Goal: Information Seeking & Learning: Learn about a topic

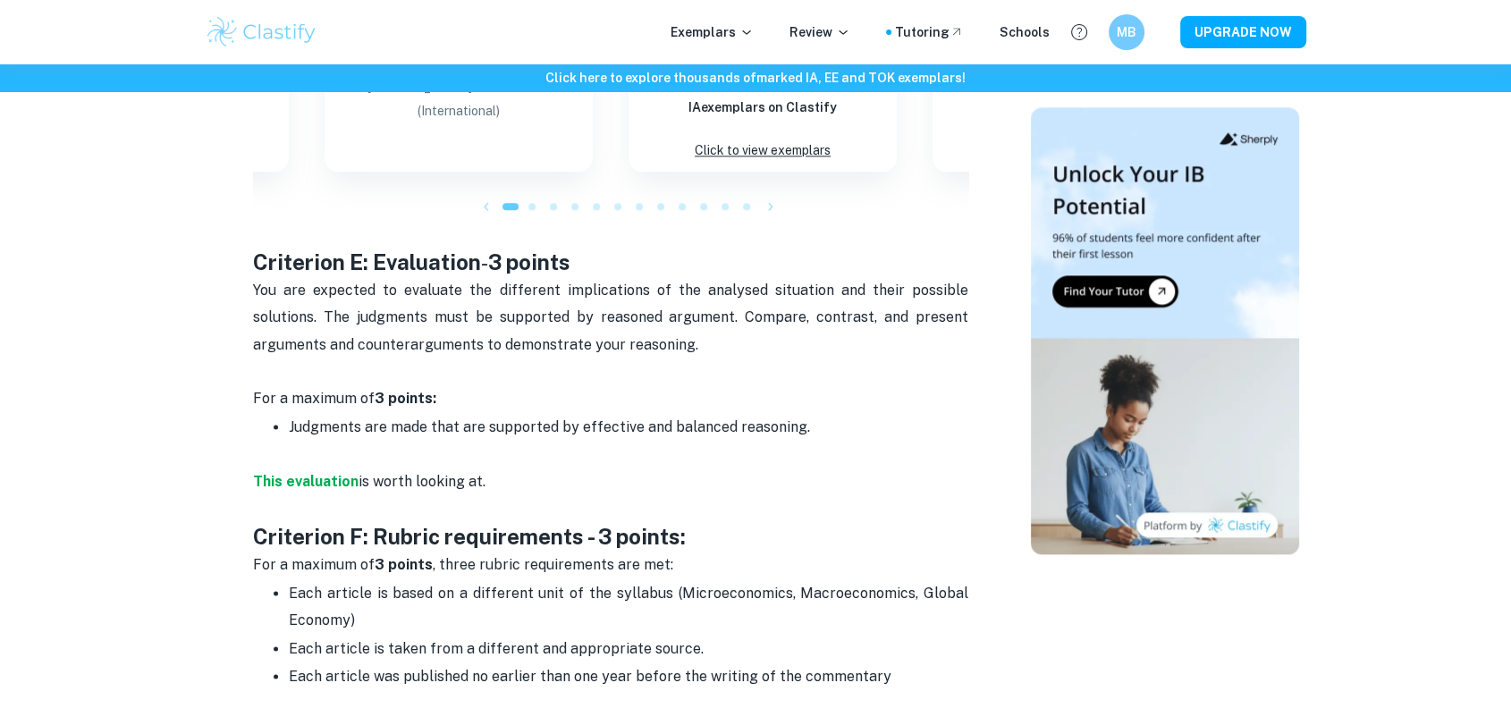
scroll to position [2307, 0]
click at [314, 474] on strong "This evaluation" at bounding box center [306, 482] width 106 height 17
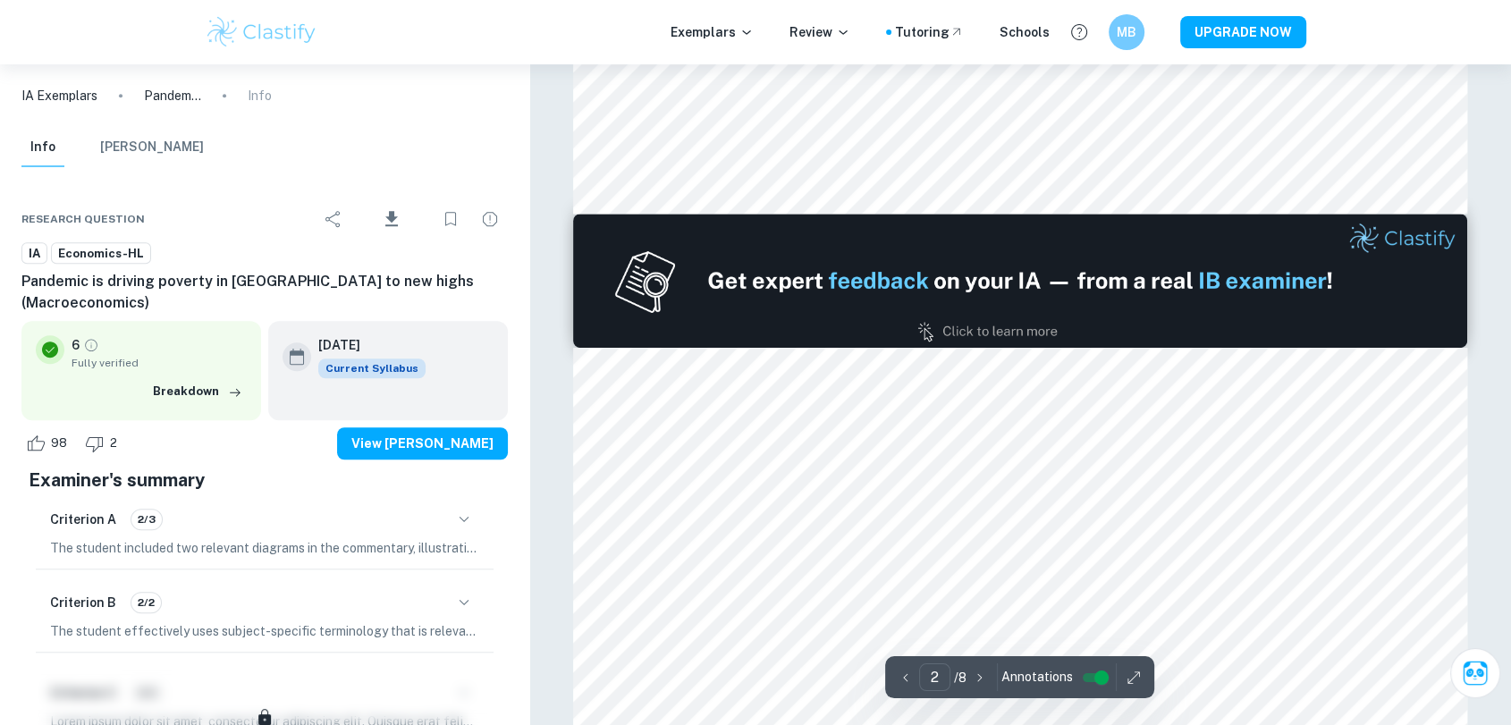
type input "1"
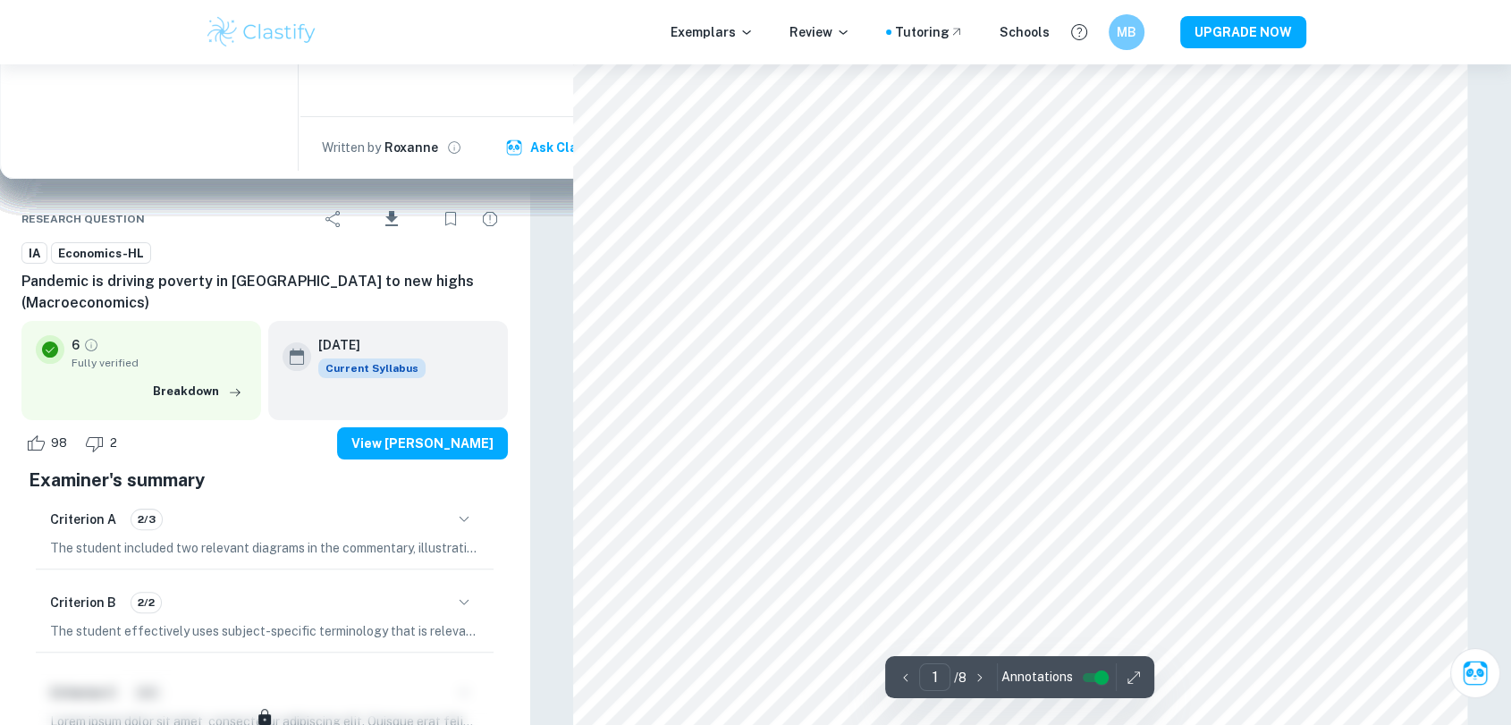
scroll to position [342, 0]
